Goal: Information Seeking & Learning: Learn about a topic

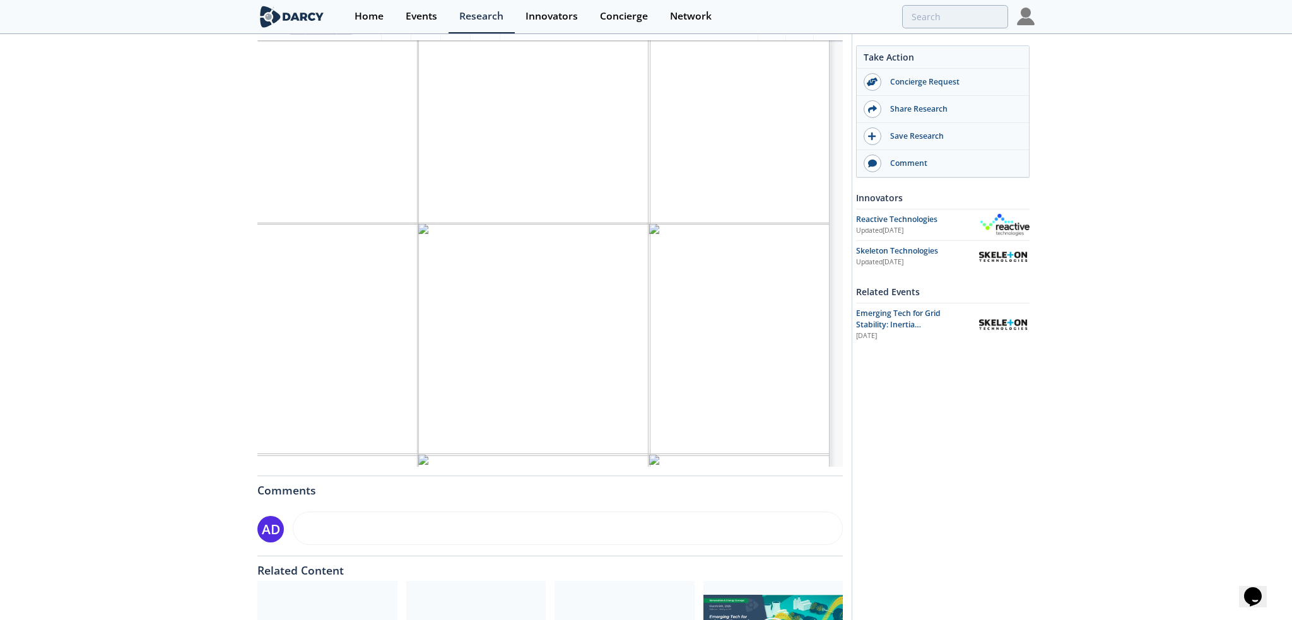
scroll to position [101, 324]
drag, startPoint x: 711, startPoint y: 306, endPoint x: 715, endPoint y: 345, distance: 39.4
click at [747, 371] on span "In some areas, like [GEOGRAPHIC_DATA], an inertia market was piloted, but was c…" at bounding box center [636, 375] width 433 height 9
drag, startPoint x: 596, startPoint y: 408, endPoint x: 598, endPoint y: 393, distance: 15.4
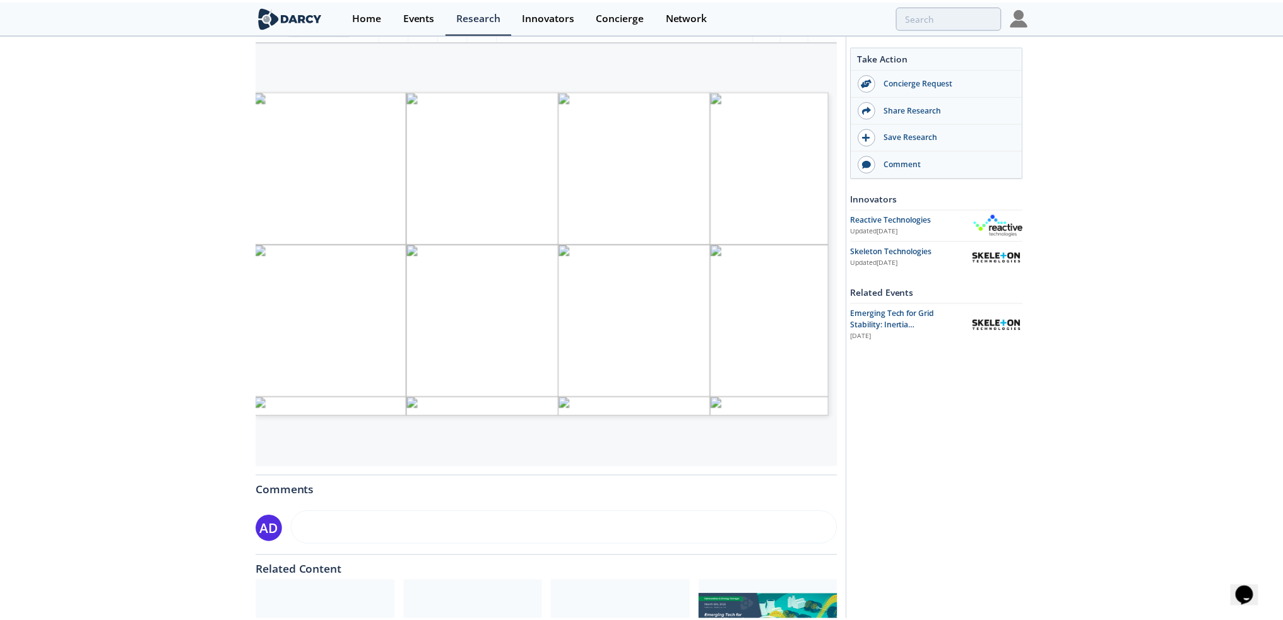
scroll to position [0, 15]
click at [699, 328] on span "need to maintain grid stability, and eventually how to procure/incentivize it." at bounding box center [677, 328] width 228 height 7
click at [702, 325] on span "need to maintain grid stability, and eventually how to procure/incentivize it." at bounding box center [677, 328] width 228 height 7
click at [712, 370] on span "was likely because the inertia shortage was not yet severe, and inertia was" at bounding box center [673, 371] width 221 height 6
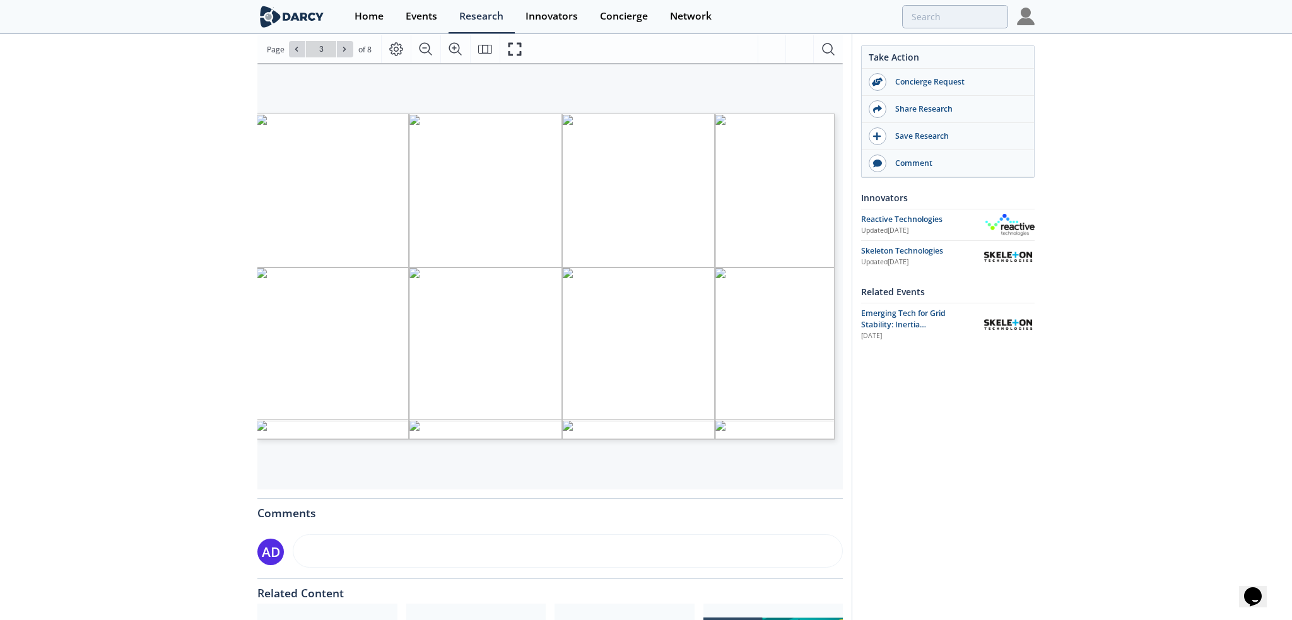
scroll to position [93, 0]
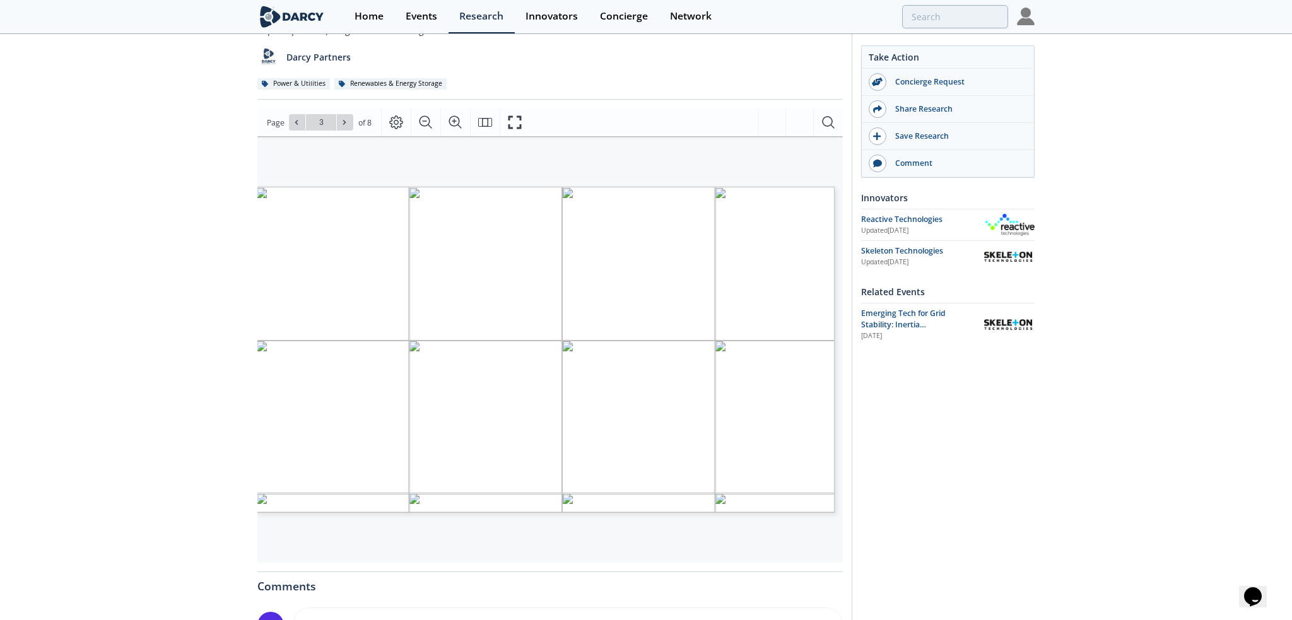
click at [733, 279] on span "Page 3" at bounding box center [883, 571] width 1236 height 593
click at [348, 121] on button at bounding box center [345, 122] width 16 height 16
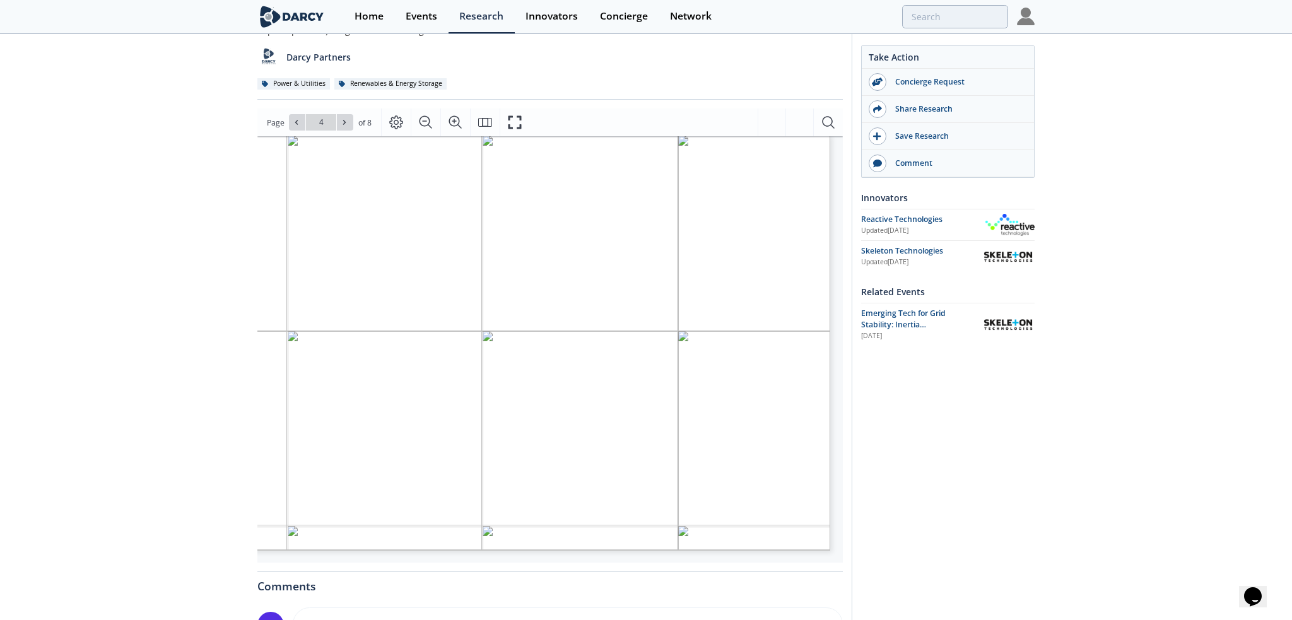
scroll to position [15, 189]
click at [1001, 447] on div "Take Action Concierge Request Share Research Save Research Comment Innovators U…" at bounding box center [938, 389] width 183 height 873
click at [714, 444] on span "Enables inertia tracking; gains insights on" at bounding box center [727, 443] width 142 height 7
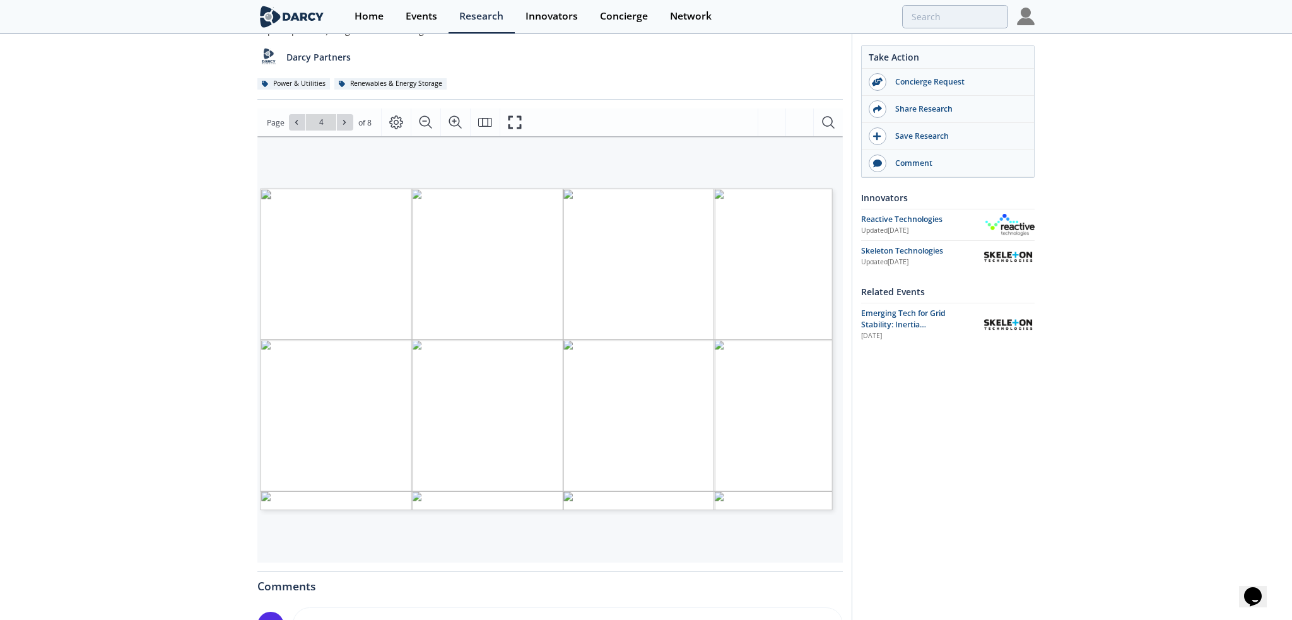
scroll to position [0, 12]
click at [341, 116] on button at bounding box center [345, 122] width 16 height 16
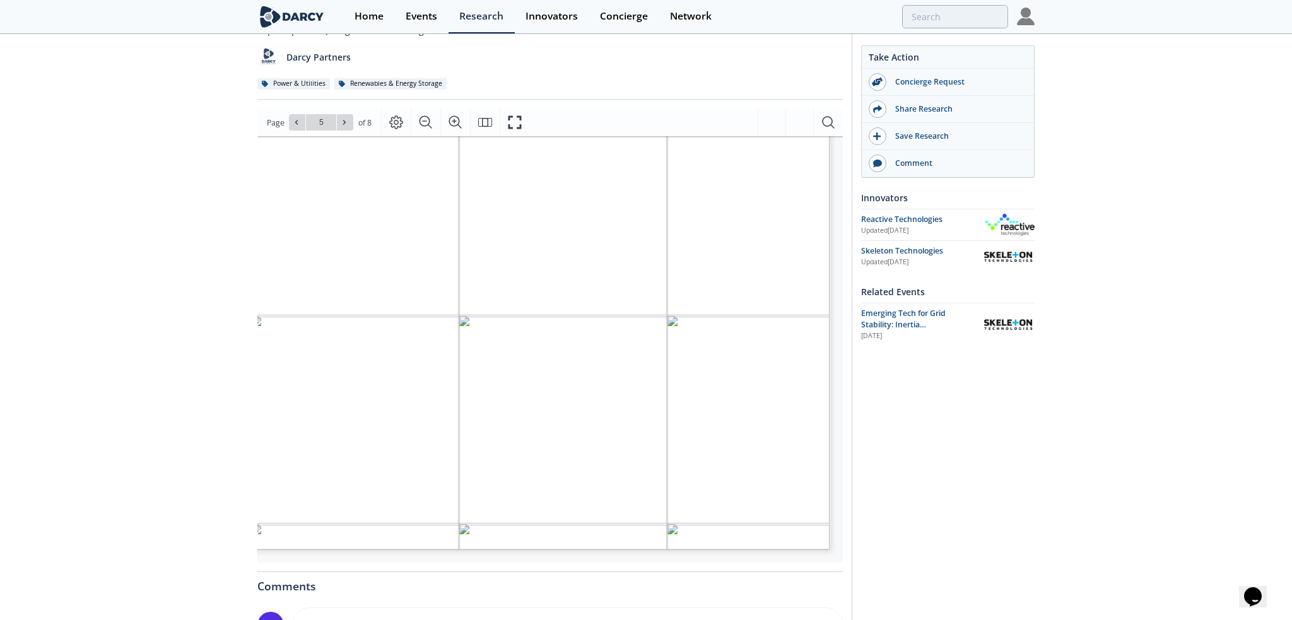
scroll to position [52, 237]
click at [348, 121] on button at bounding box center [345, 122] width 16 height 16
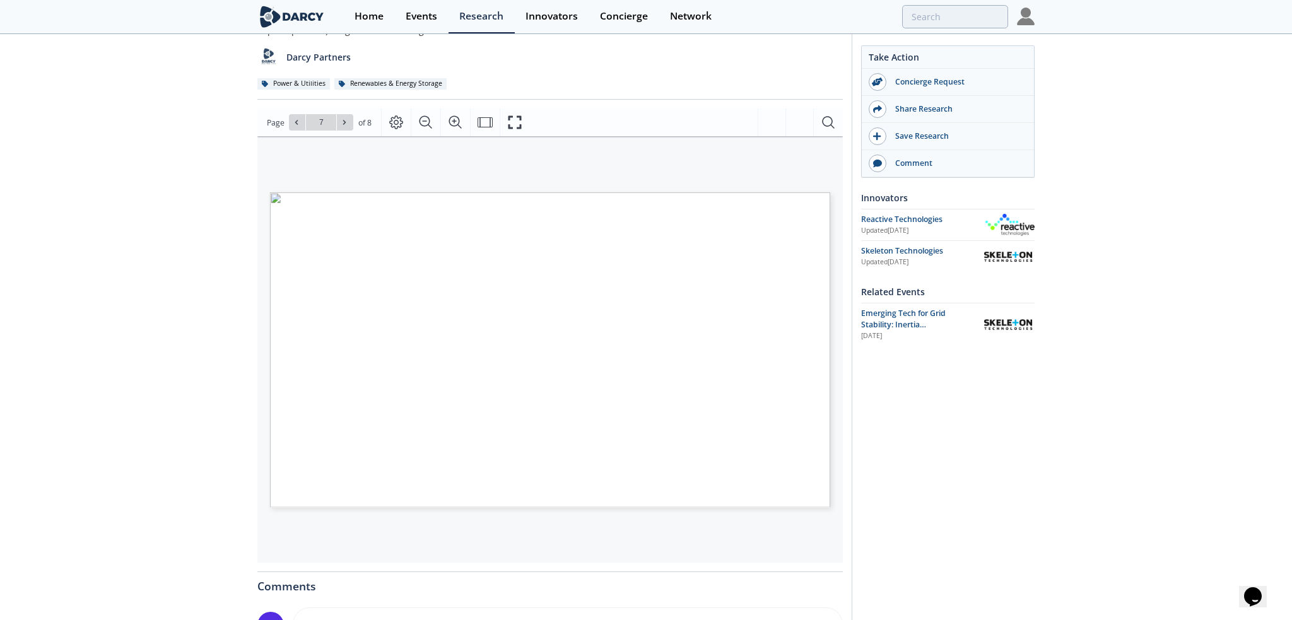
scroll to position [0, 0]
click at [456, 123] on icon "Zoom In" at bounding box center [455, 122] width 15 height 15
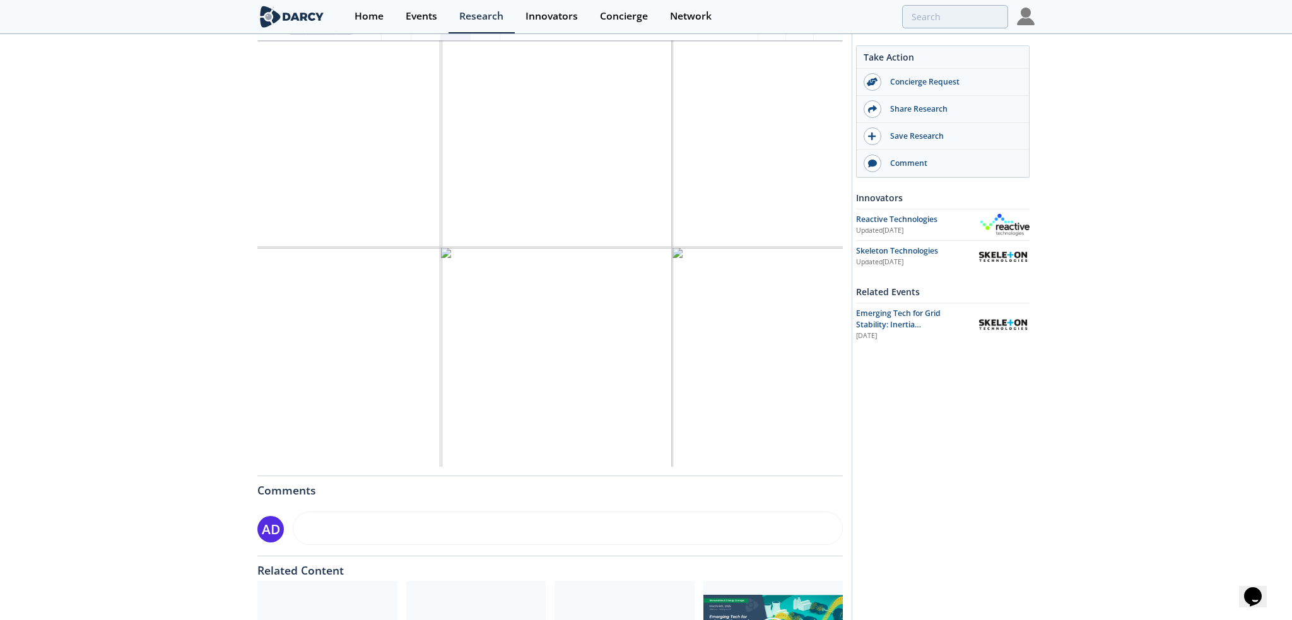
scroll to position [38, 76]
click at [1058, 484] on div "[PERSON_NAME] Insights - Emerging Technology for Grid Stability Insight • Updat…" at bounding box center [641, 296] width 1283 height 901
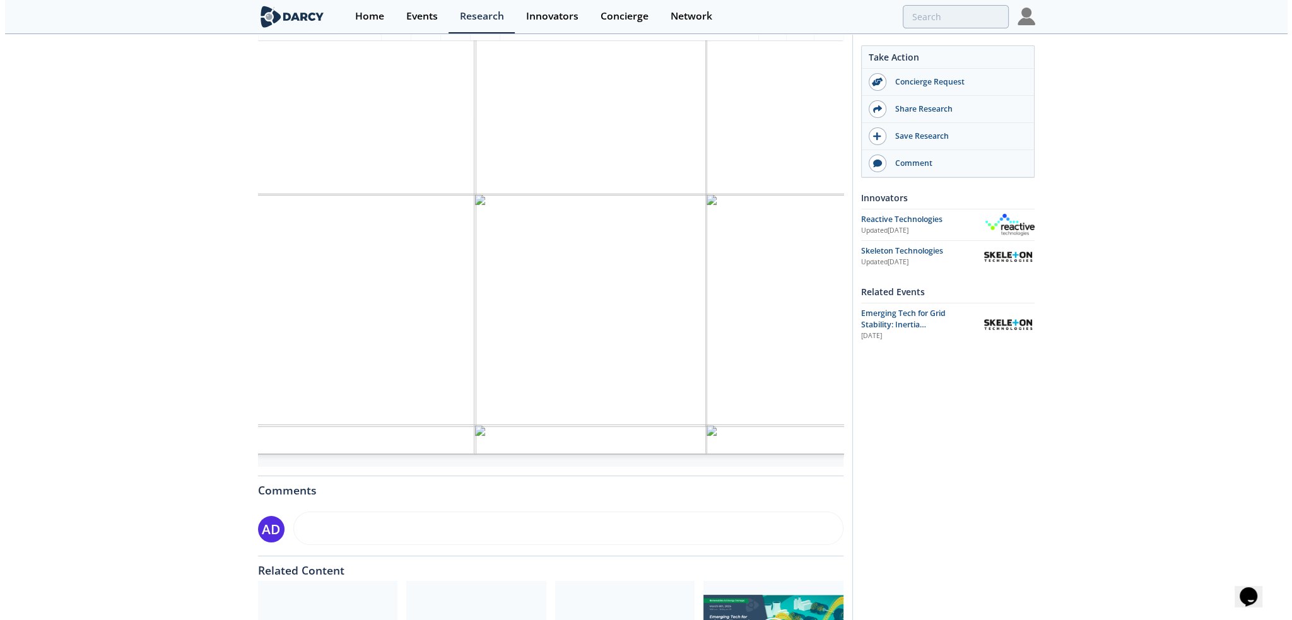
scroll to position [0, 0]
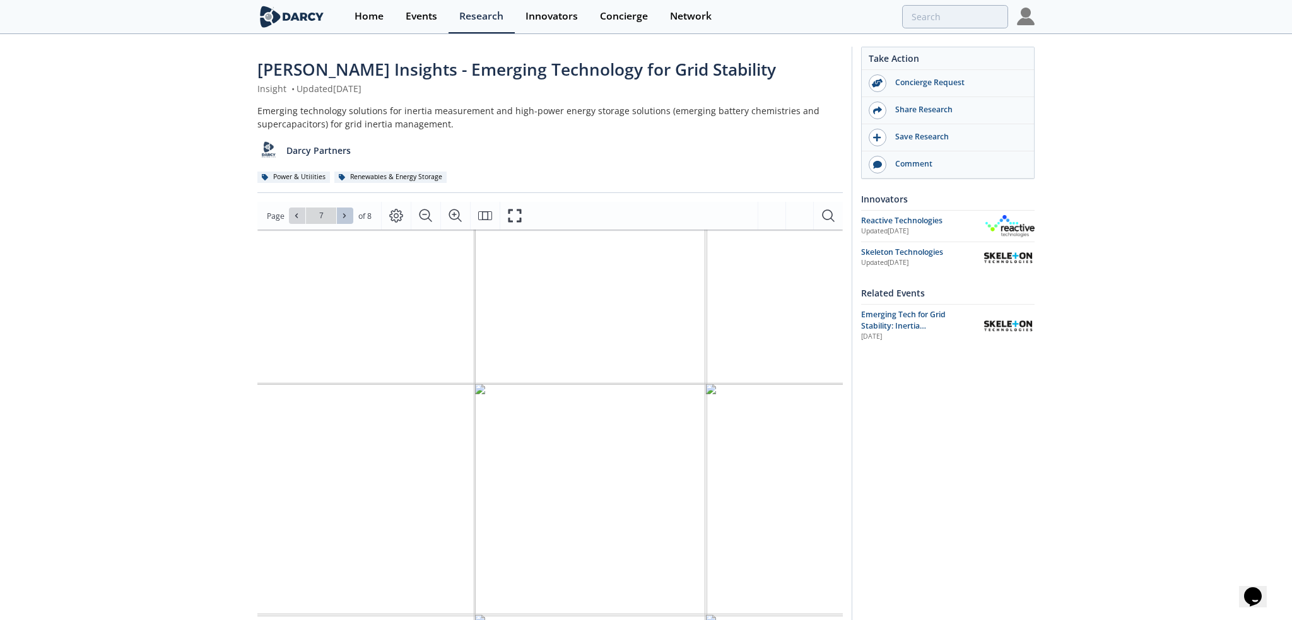
click at [343, 213] on icon at bounding box center [345, 216] width 8 height 8
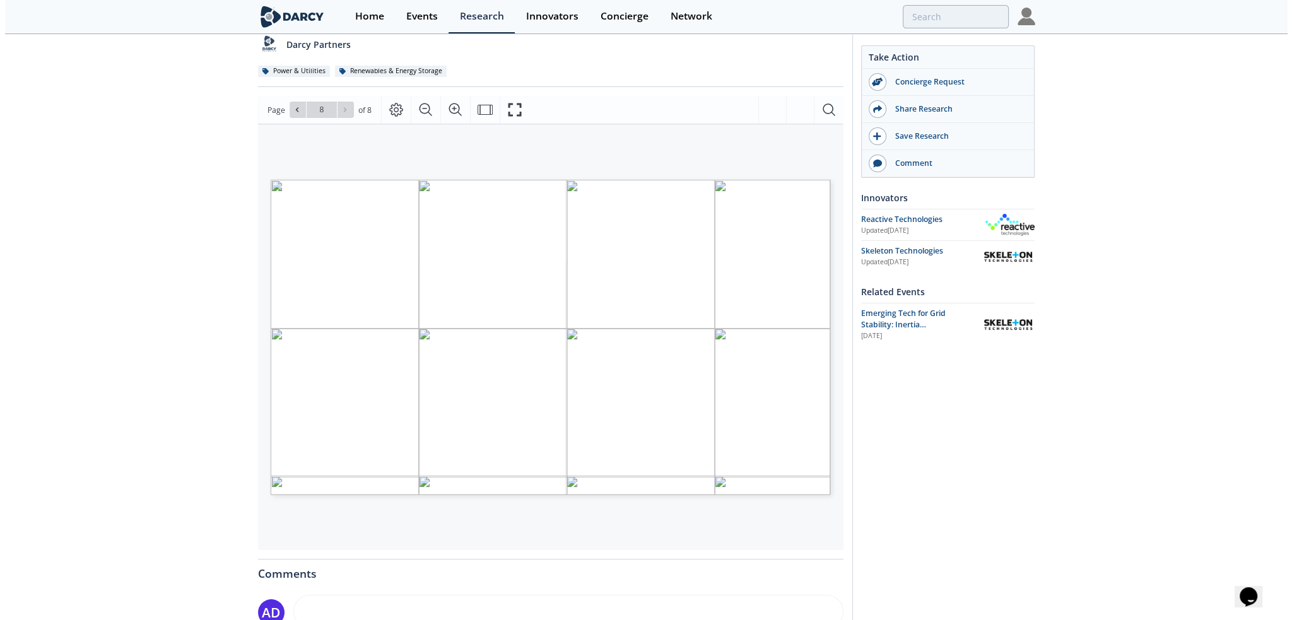
scroll to position [126, 0]
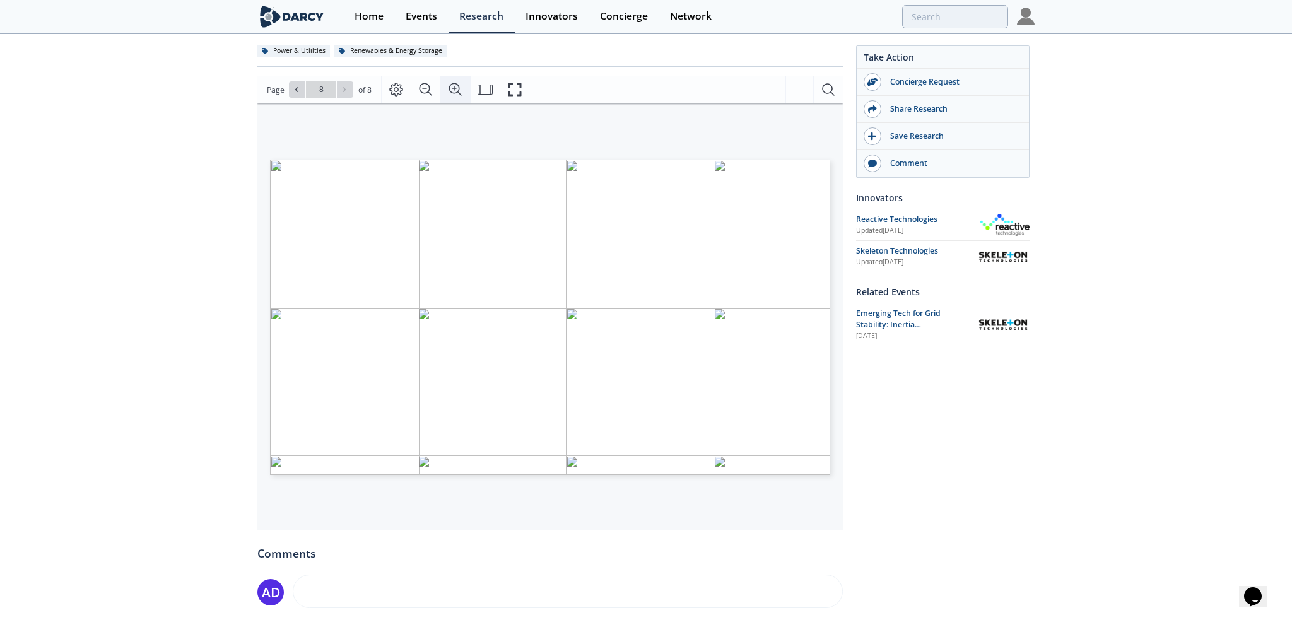
click at [457, 95] on icon "Zoom In" at bounding box center [455, 89] width 15 height 15
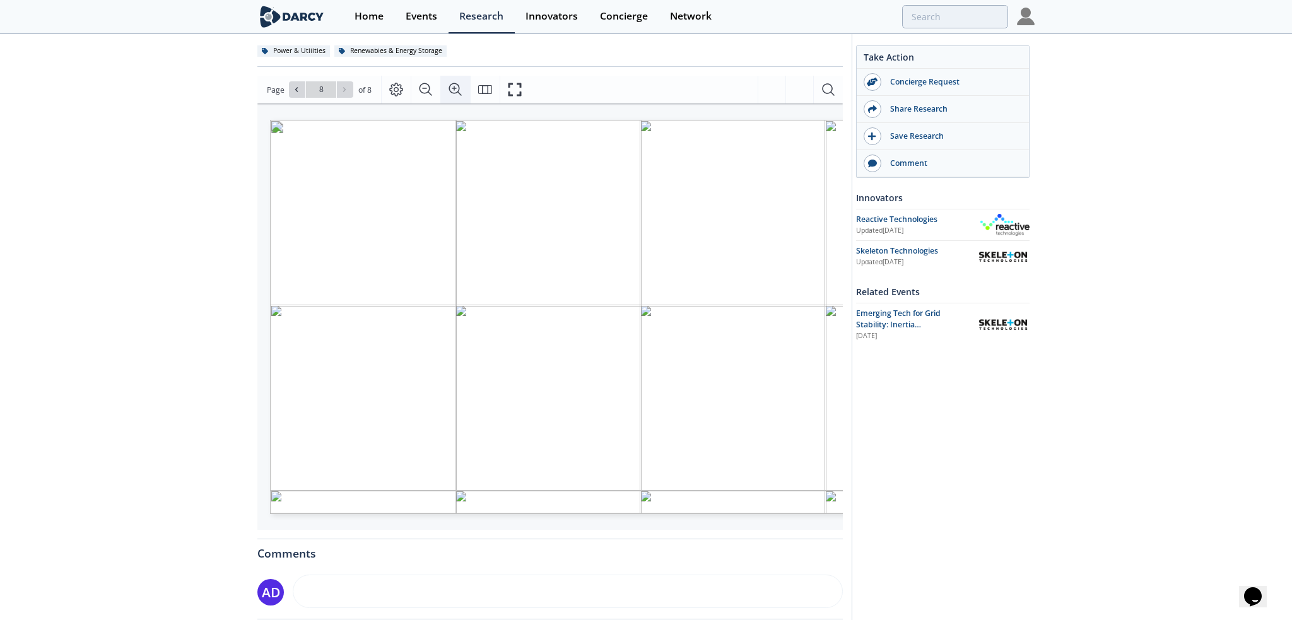
scroll to position [0, 70]
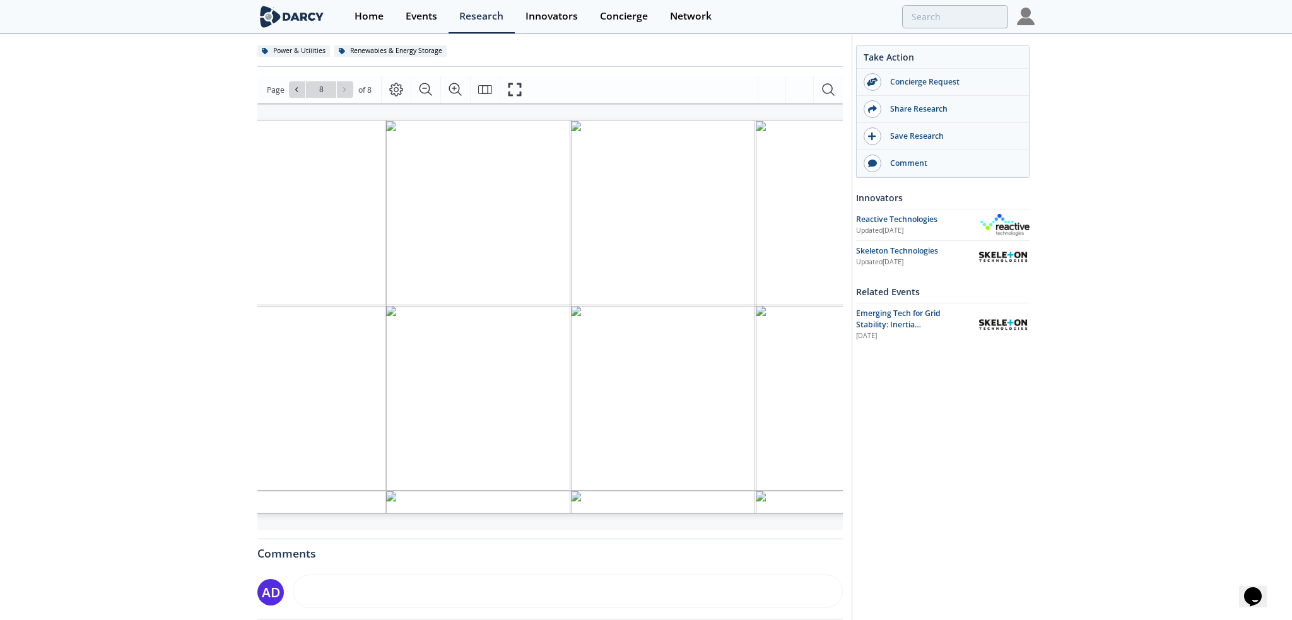
drag, startPoint x: 411, startPoint y: 399, endPoint x: 453, endPoint y: 394, distance: 42.6
click at [453, 394] on span "Page 8" at bounding box center [1018, 505] width 1494 height 717
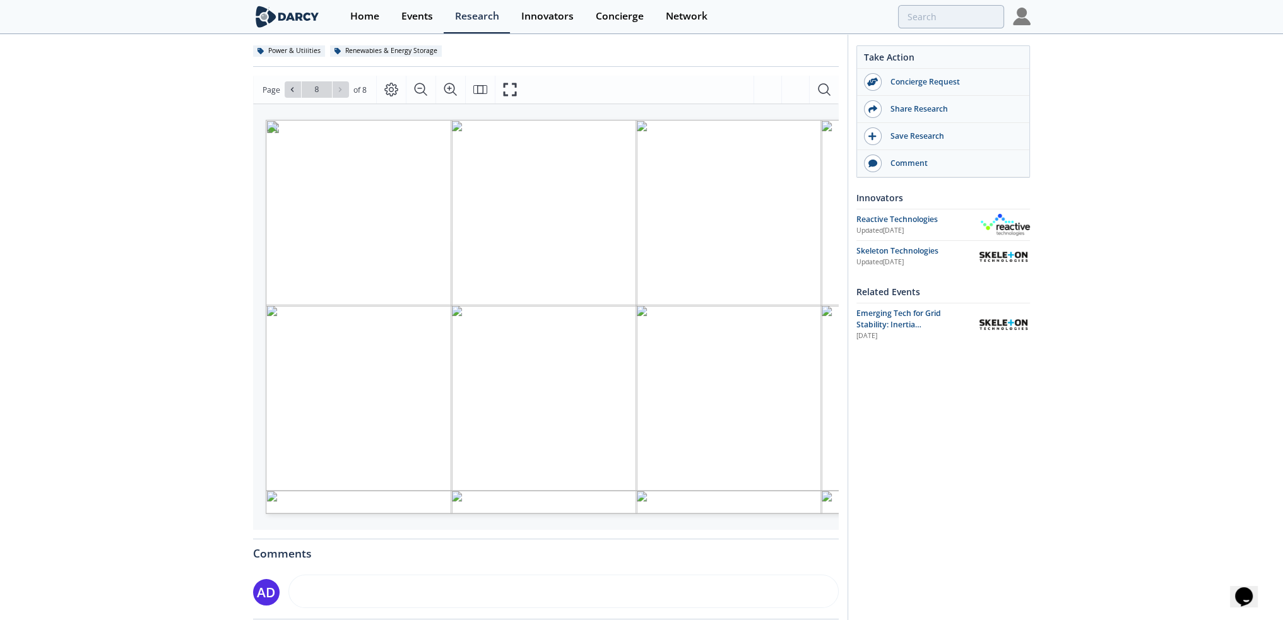
click at [136, 404] on div "[PERSON_NAME] Insights - Emerging Technology for Grid Stability Insight • Updat…" at bounding box center [641, 359] width 1283 height 901
click at [289, 83] on div "Go to Page 8" at bounding box center [321, 89] width 64 height 16
click at [297, 93] on icon at bounding box center [297, 90] width 8 height 8
